Goal: Information Seeking & Learning: Learn about a topic

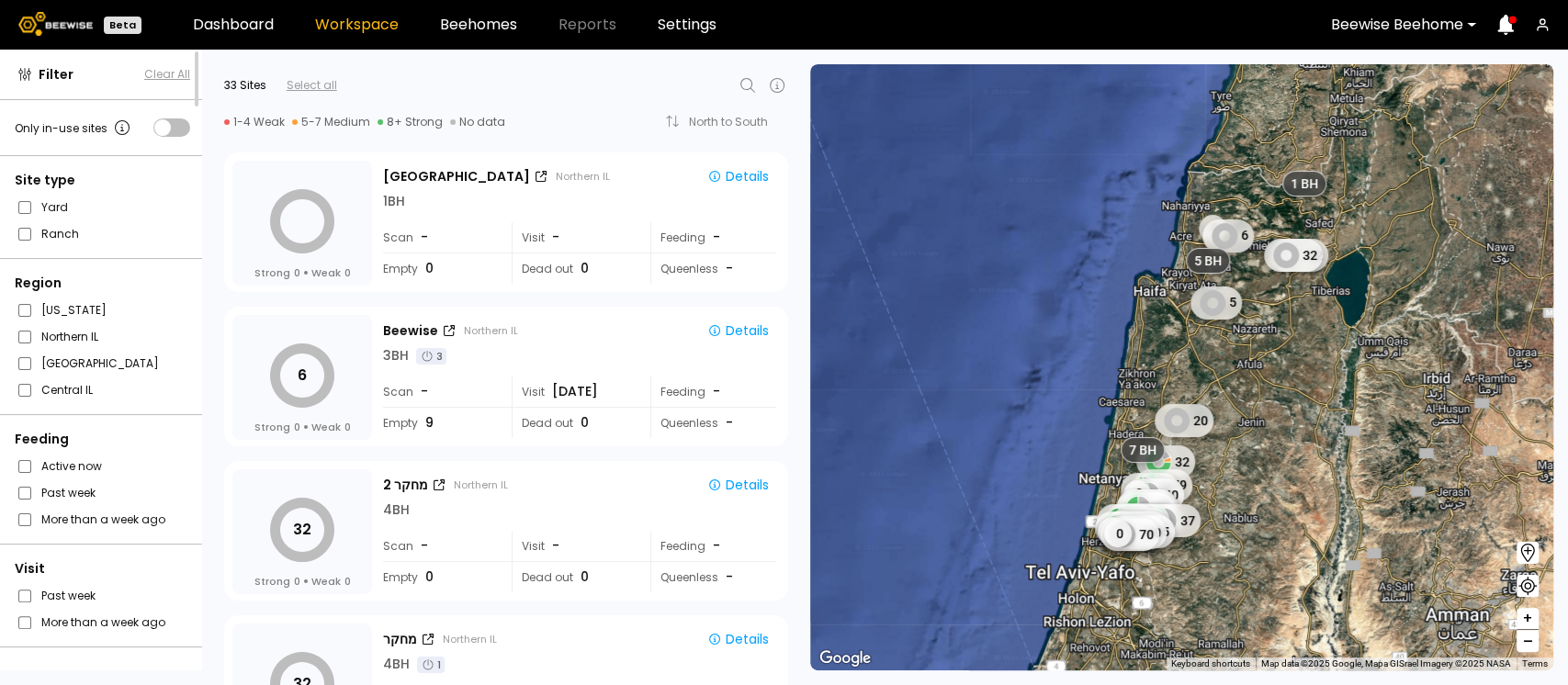
click at [750, 80] on icon at bounding box center [748, 85] width 22 height 22
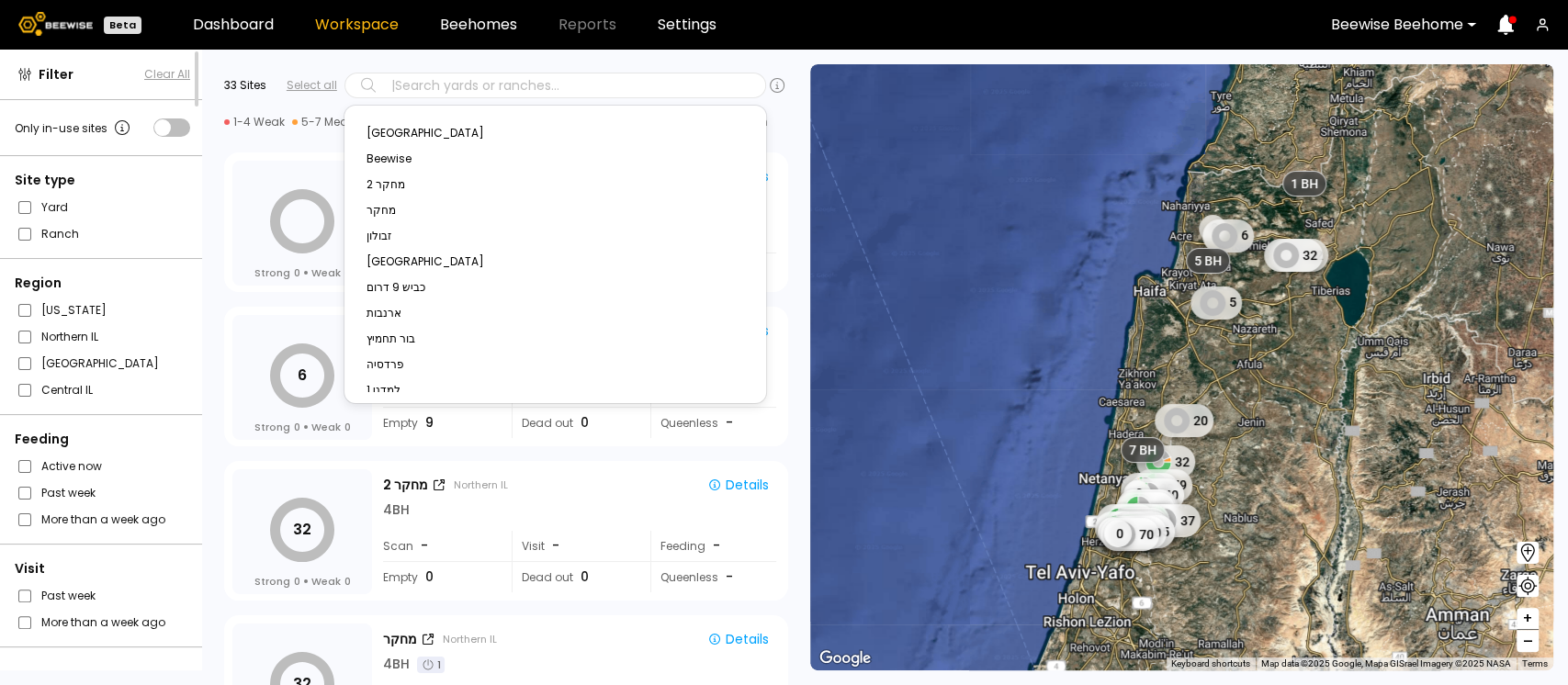
type input "*"
type input "**"
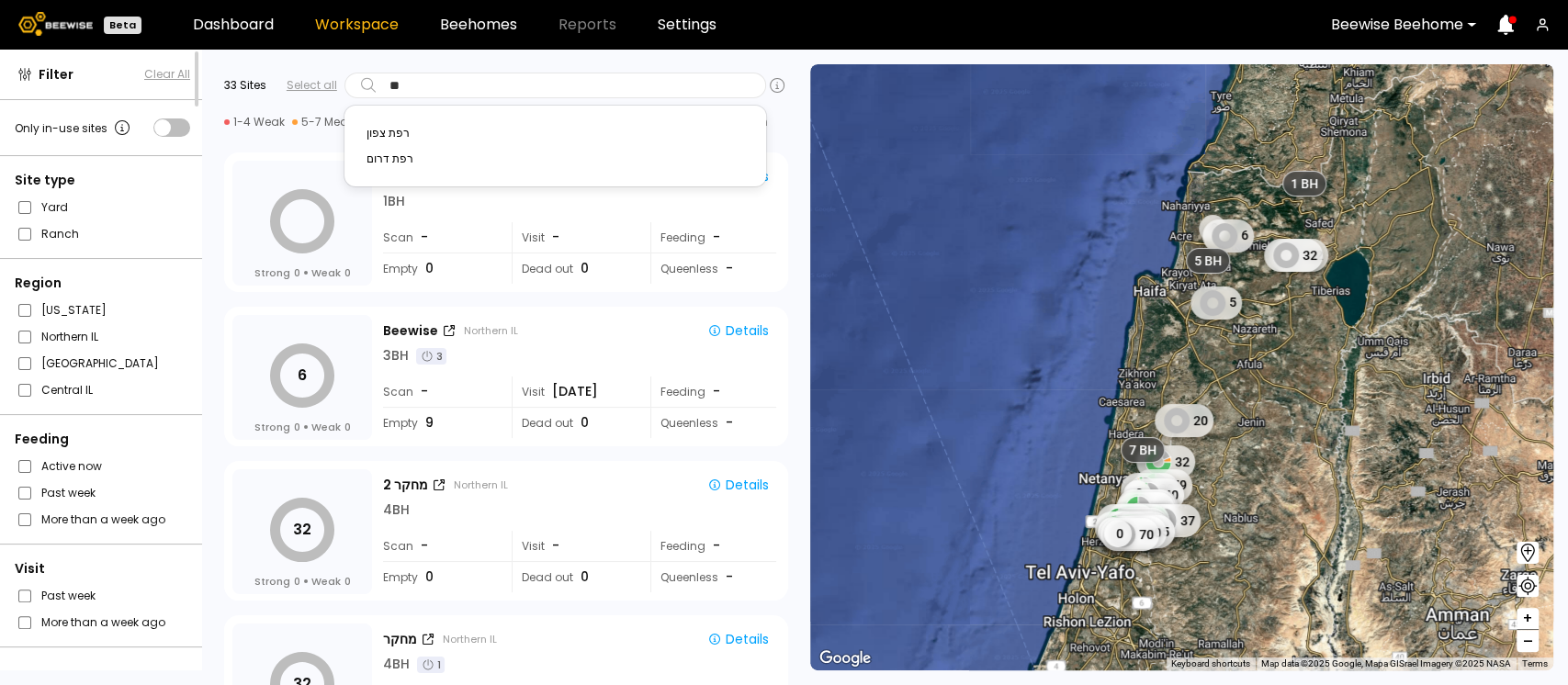
click at [387, 134] on div "רפת צפון" at bounding box center [556, 133] width 378 height 11
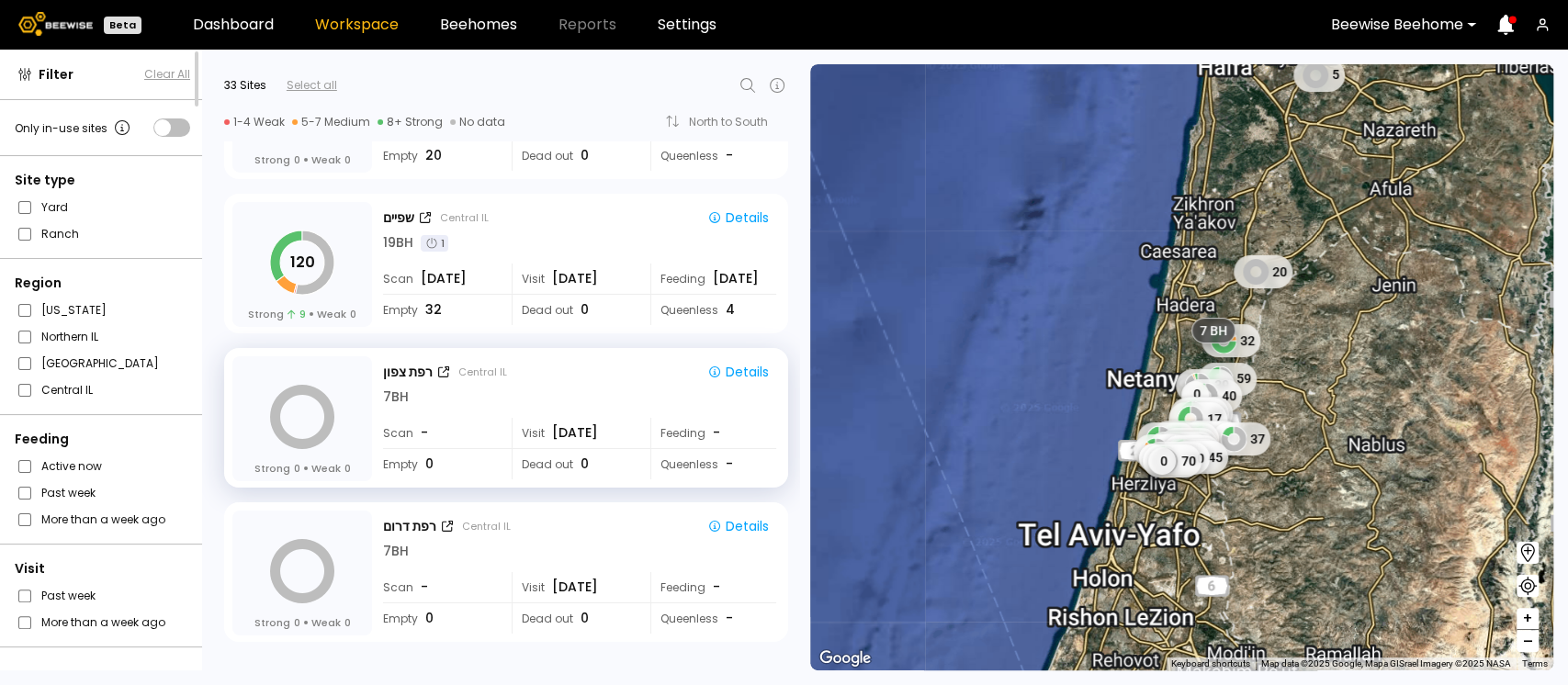
scroll to position [4281, 0]
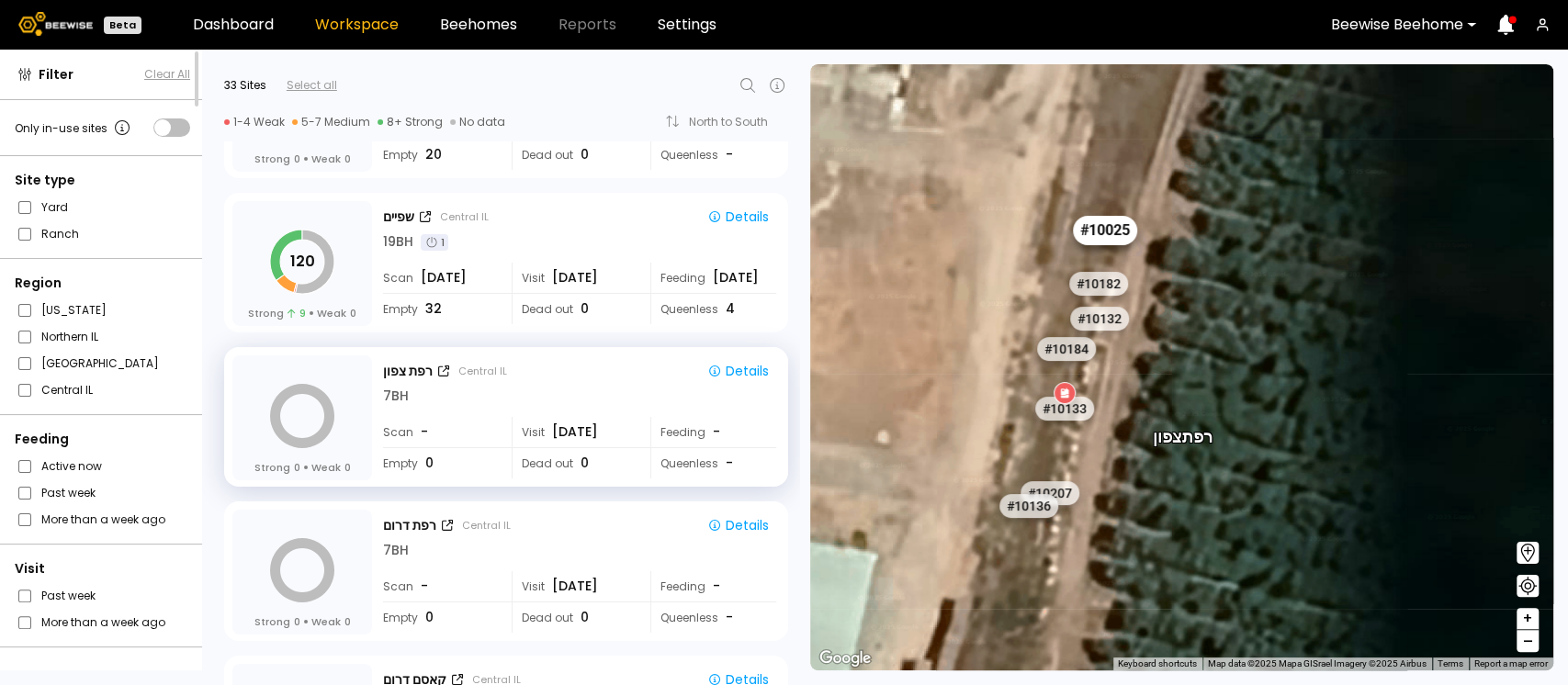
click at [1107, 236] on div "# 10025" at bounding box center [1105, 230] width 64 height 29
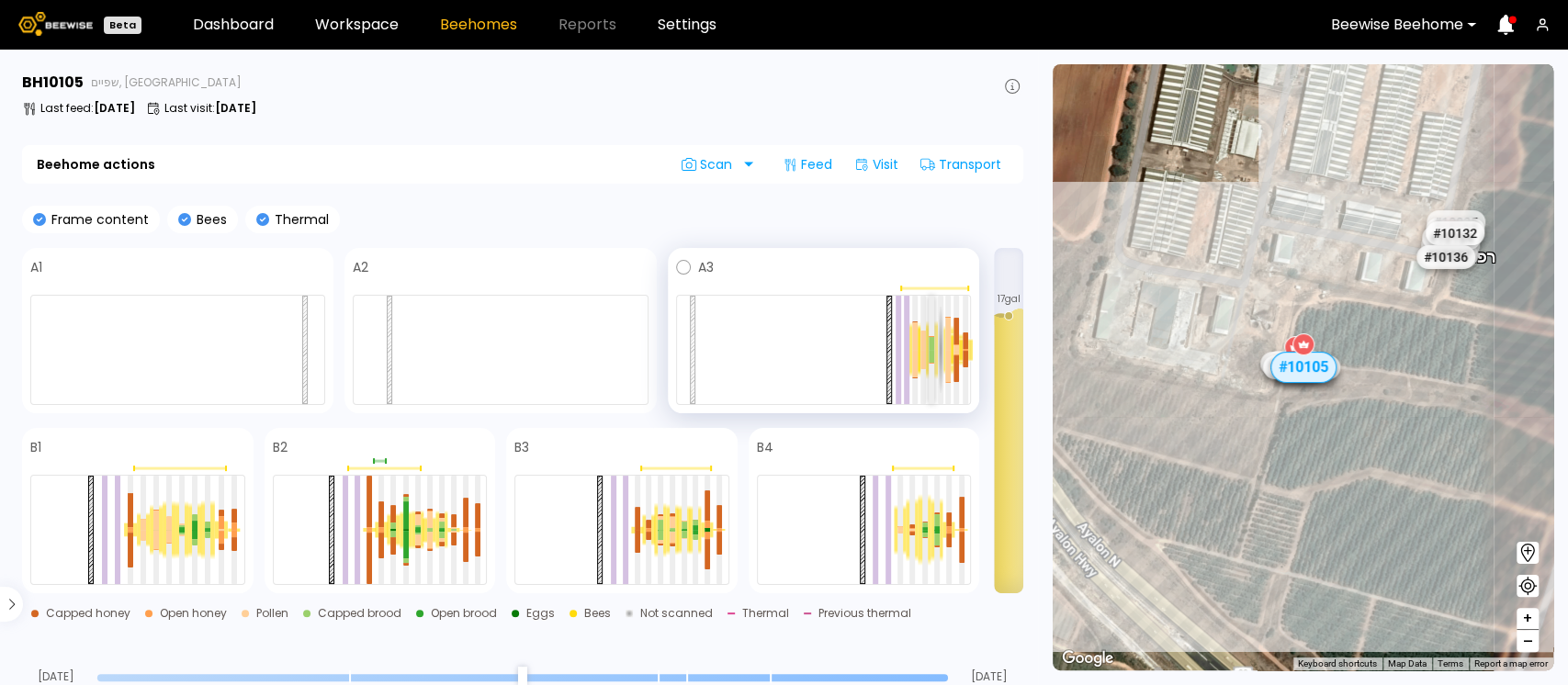
click at [933, 349] on div at bounding box center [932, 343] width 6 height 13
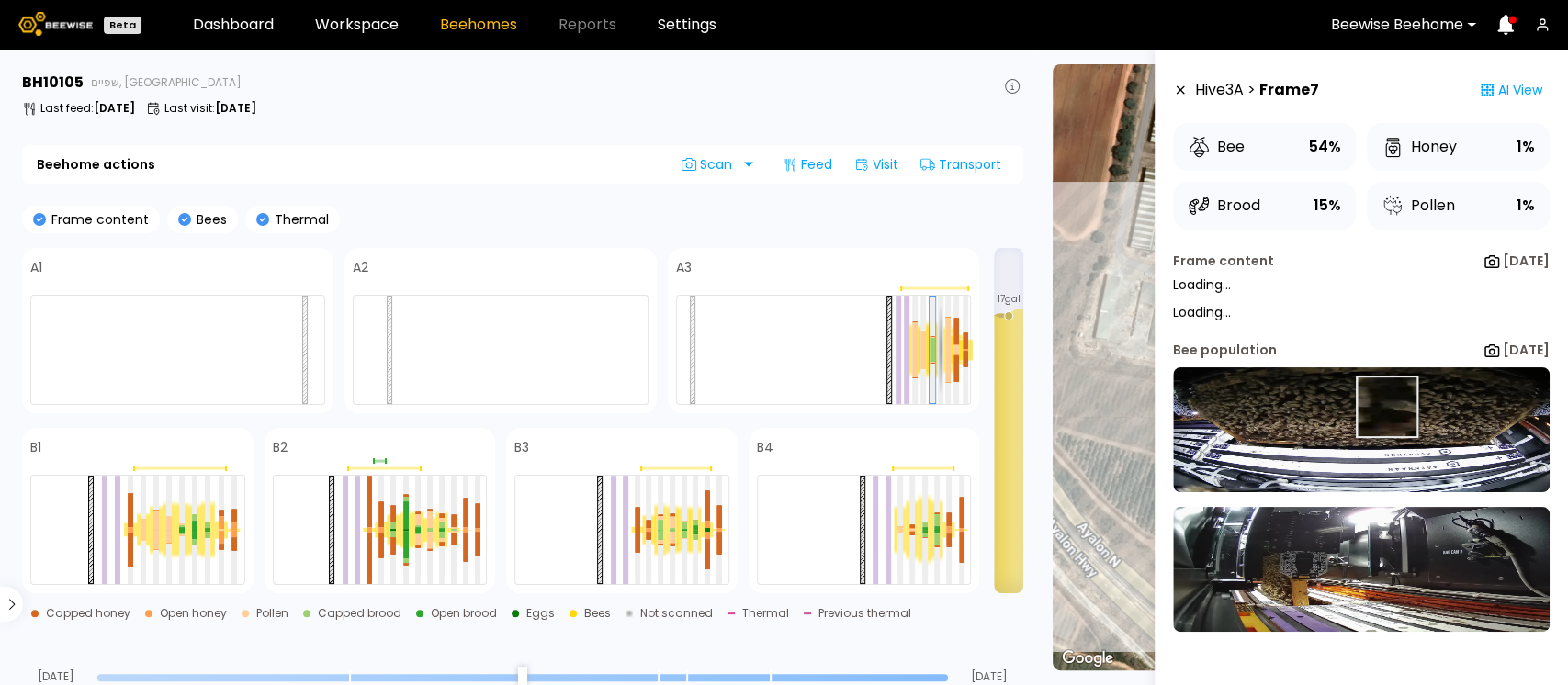
click at [1382, 408] on img at bounding box center [1361, 429] width 377 height 125
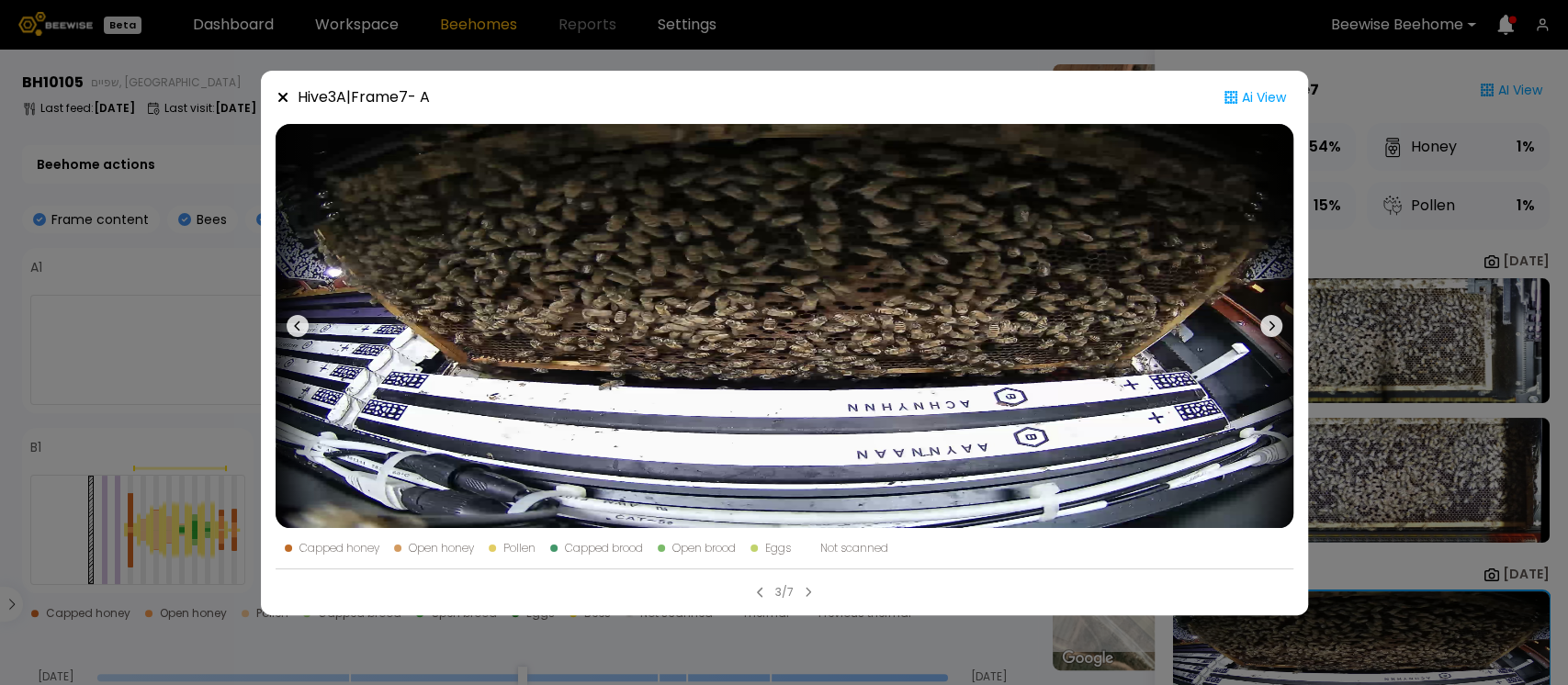
click at [287, 99] on icon at bounding box center [281, 96] width 9 height 9
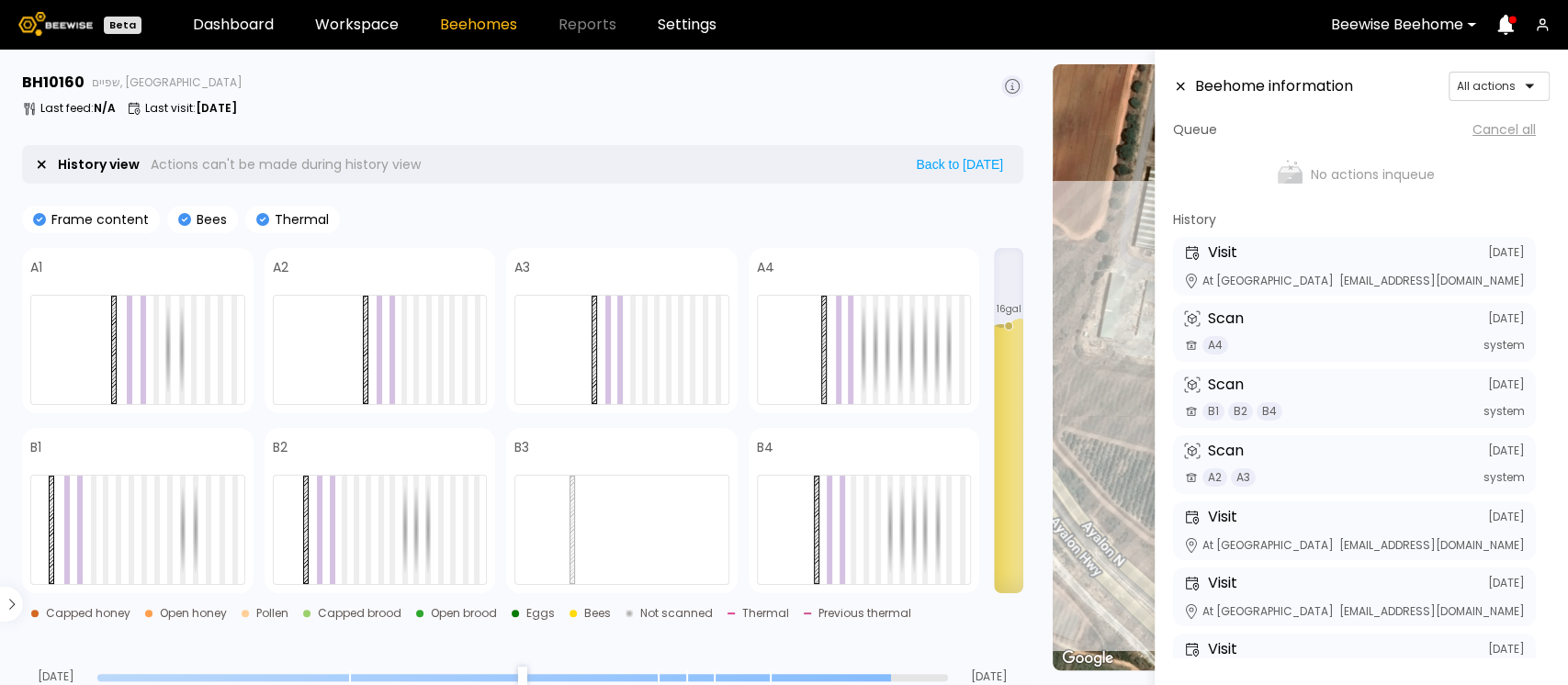
click at [888, 677] on input "range" at bounding box center [522, 677] width 851 height 7
click at [838, 677] on input "range" at bounding box center [522, 677] width 851 height 7
click at [752, 675] on input "range" at bounding box center [522, 677] width 851 height 7
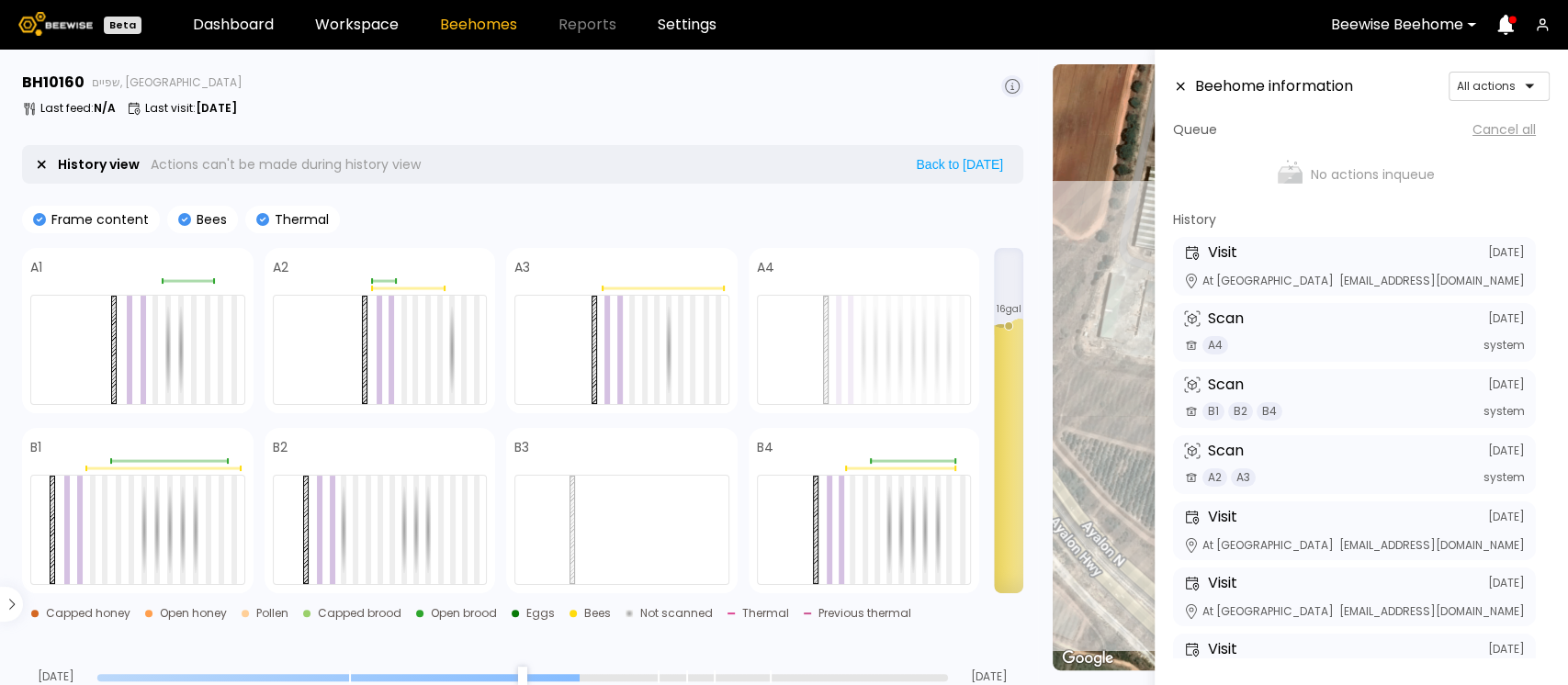
click at [585, 675] on input "range" at bounding box center [522, 677] width 851 height 7
click at [944, 673] on div "Aug 14" at bounding box center [522, 677] width 851 height 13
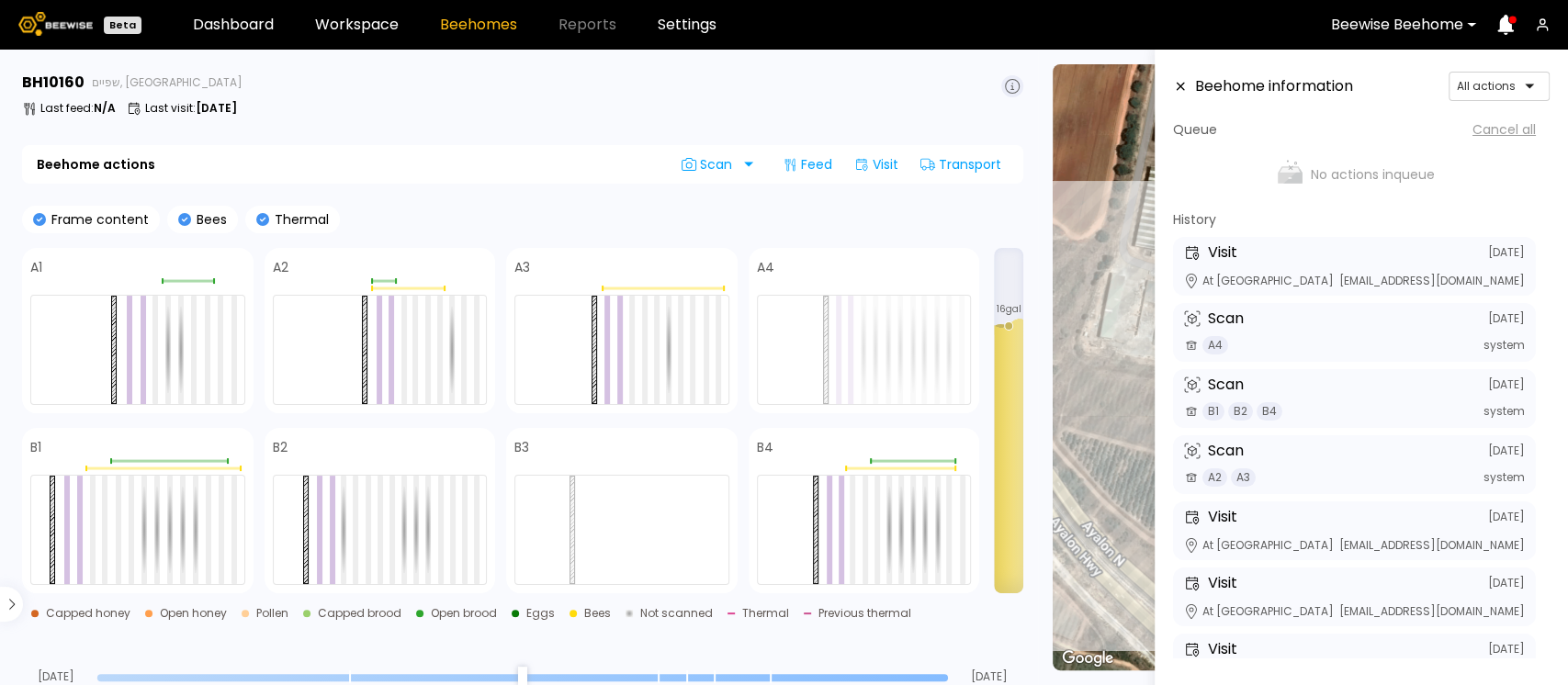
type input "*"
click at [944, 678] on input "range" at bounding box center [522, 677] width 851 height 7
